Goal: Information Seeking & Learning: Learn about a topic

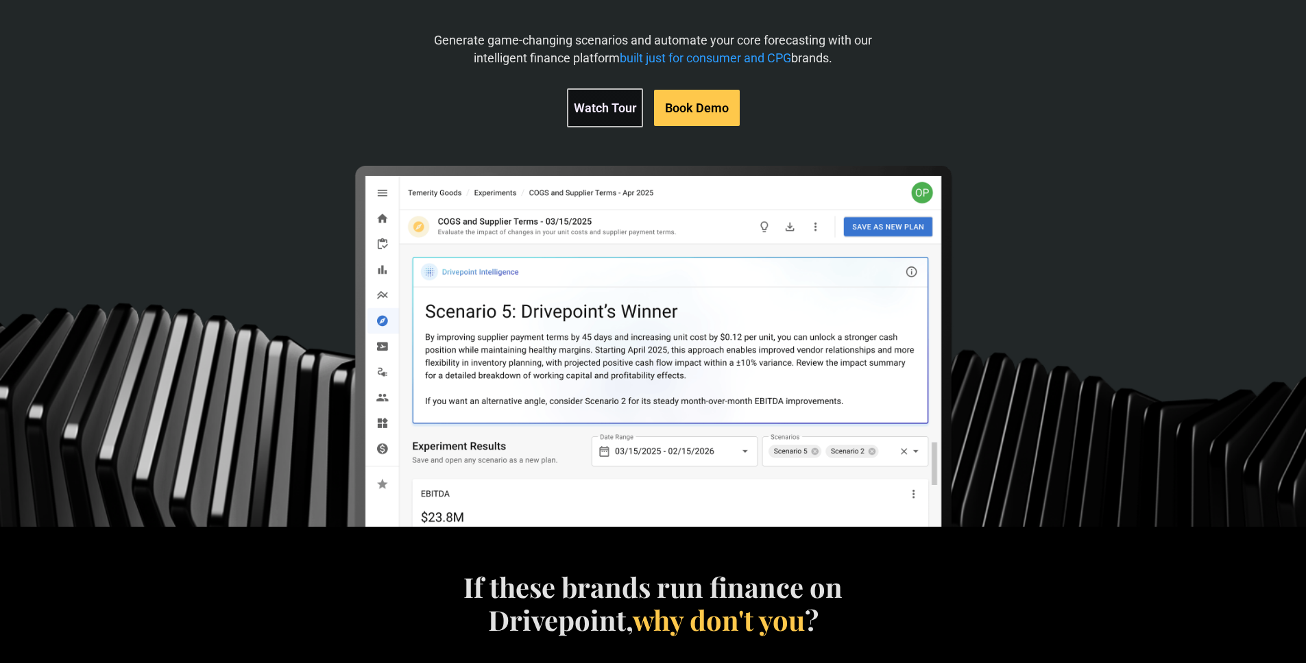
scroll to position [254, 0]
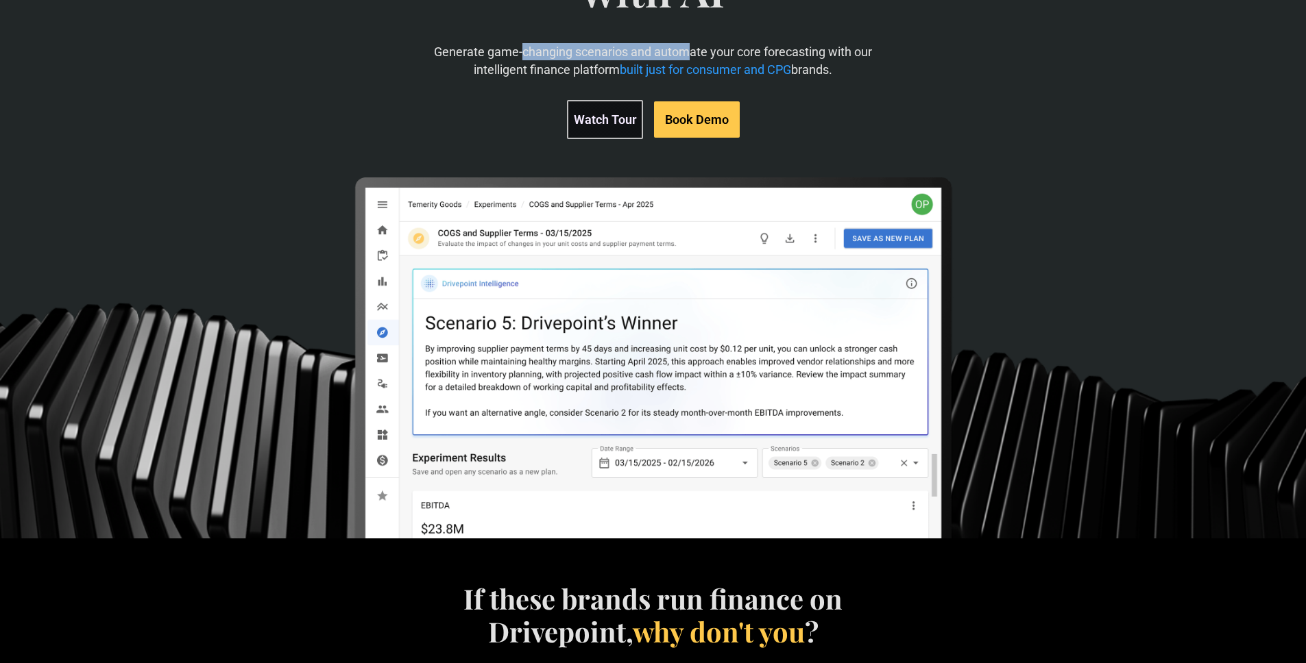
drag, startPoint x: 534, startPoint y: 54, endPoint x: 686, endPoint y: 51, distance: 152.2
click at [686, 51] on p "Generate game-changing scenarios and automate your core forecasting with our in…" at bounding box center [653, 60] width 450 height 34
click at [599, 75] on p "Generate game-changing scenarios and automate your core forecasting with our in…" at bounding box center [653, 60] width 450 height 34
click at [659, 69] on span "built just for consumer and CPG" at bounding box center [705, 69] width 171 height 14
click at [613, 119] on link "Watch Tour" at bounding box center [605, 119] width 76 height 39
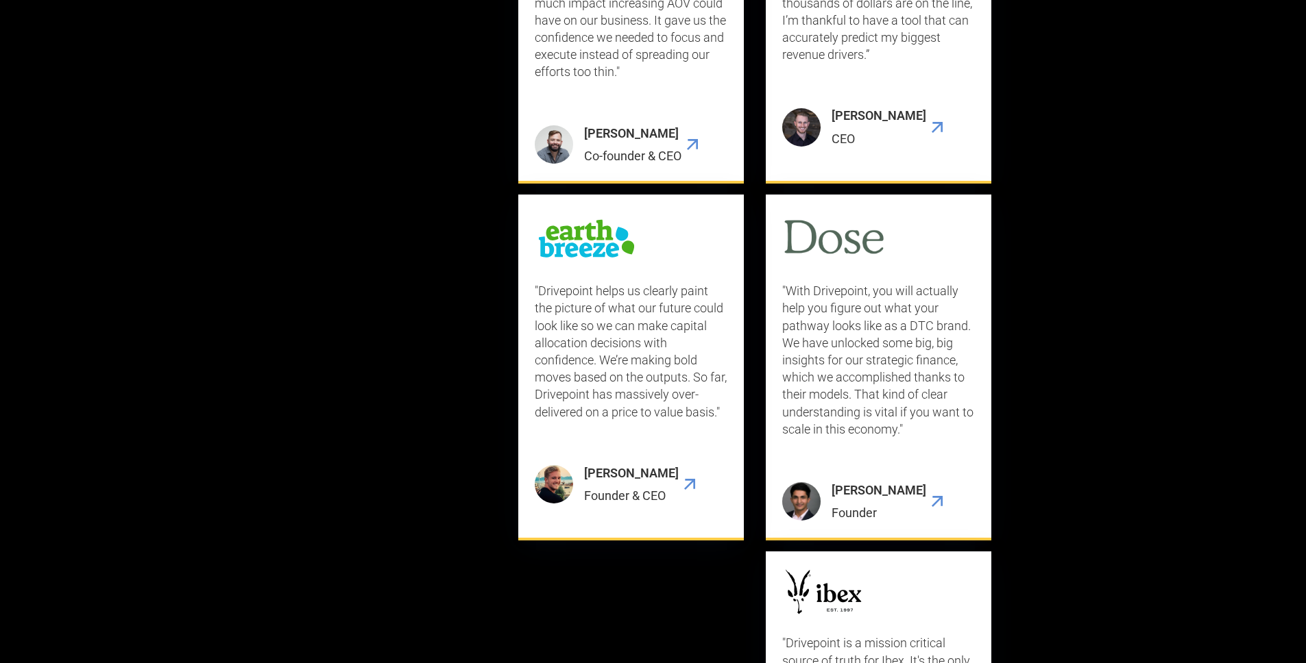
scroll to position [4555, 0]
